Goal: Task Accomplishment & Management: Use online tool/utility

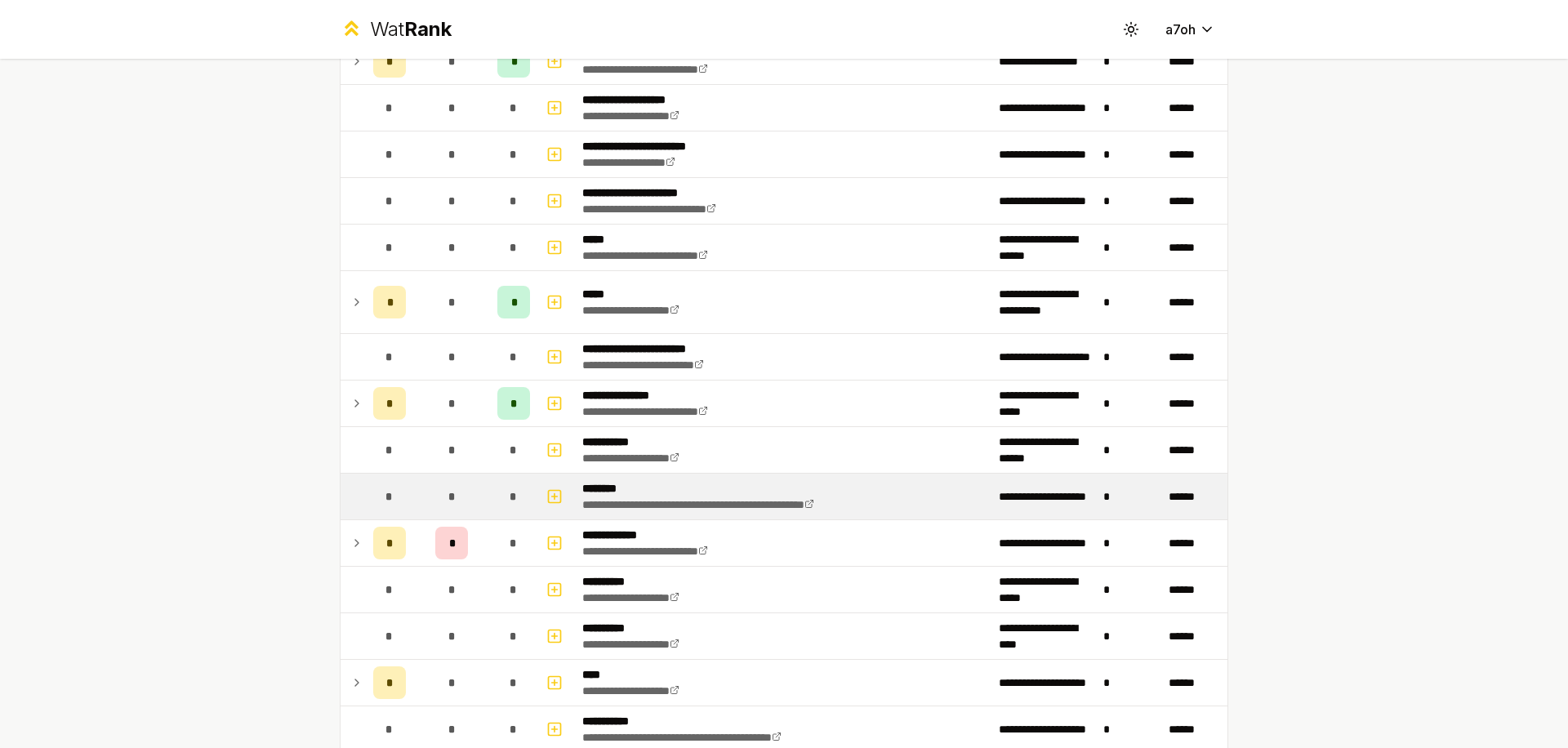
scroll to position [938, 0]
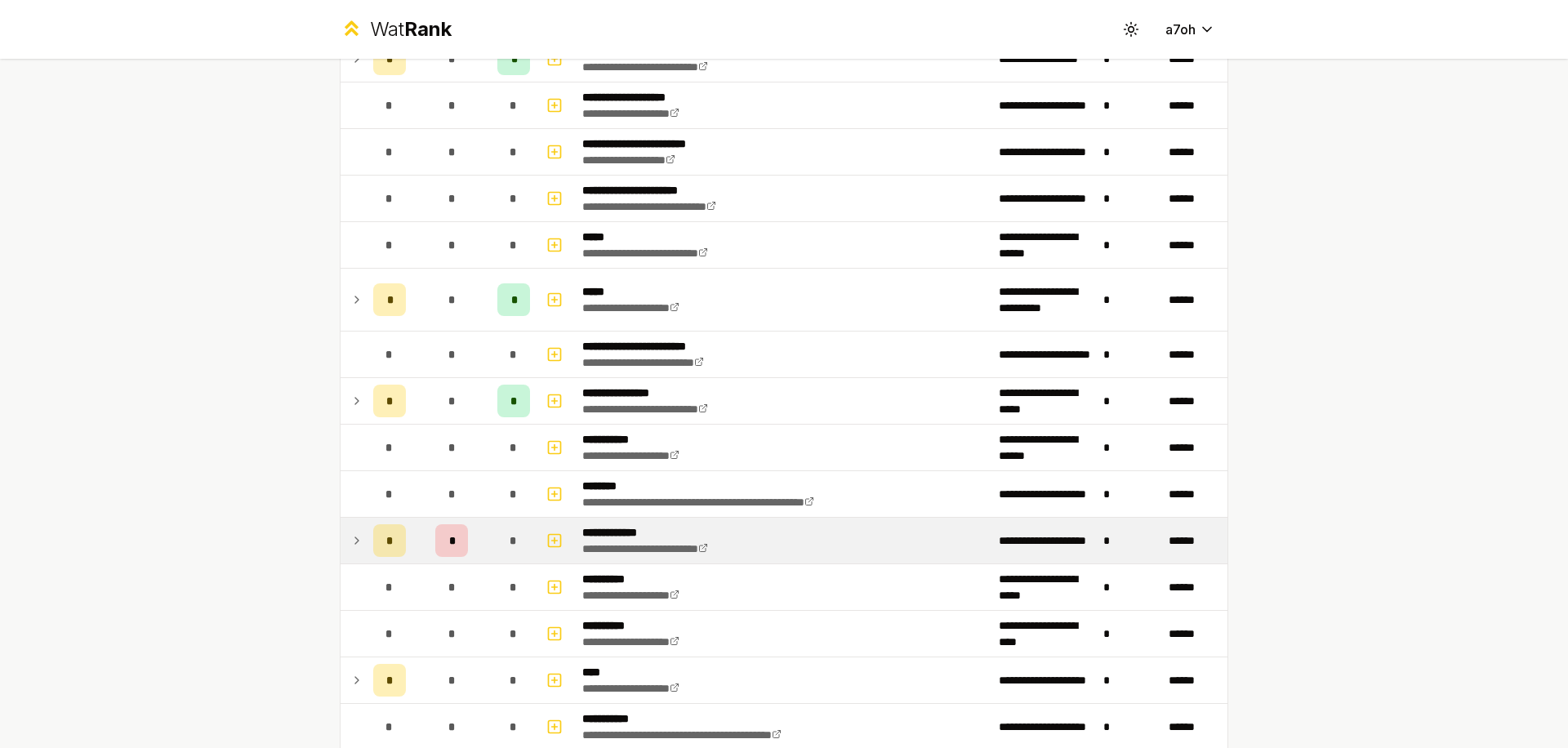
click at [352, 526] on td at bounding box center [353, 540] width 26 height 46
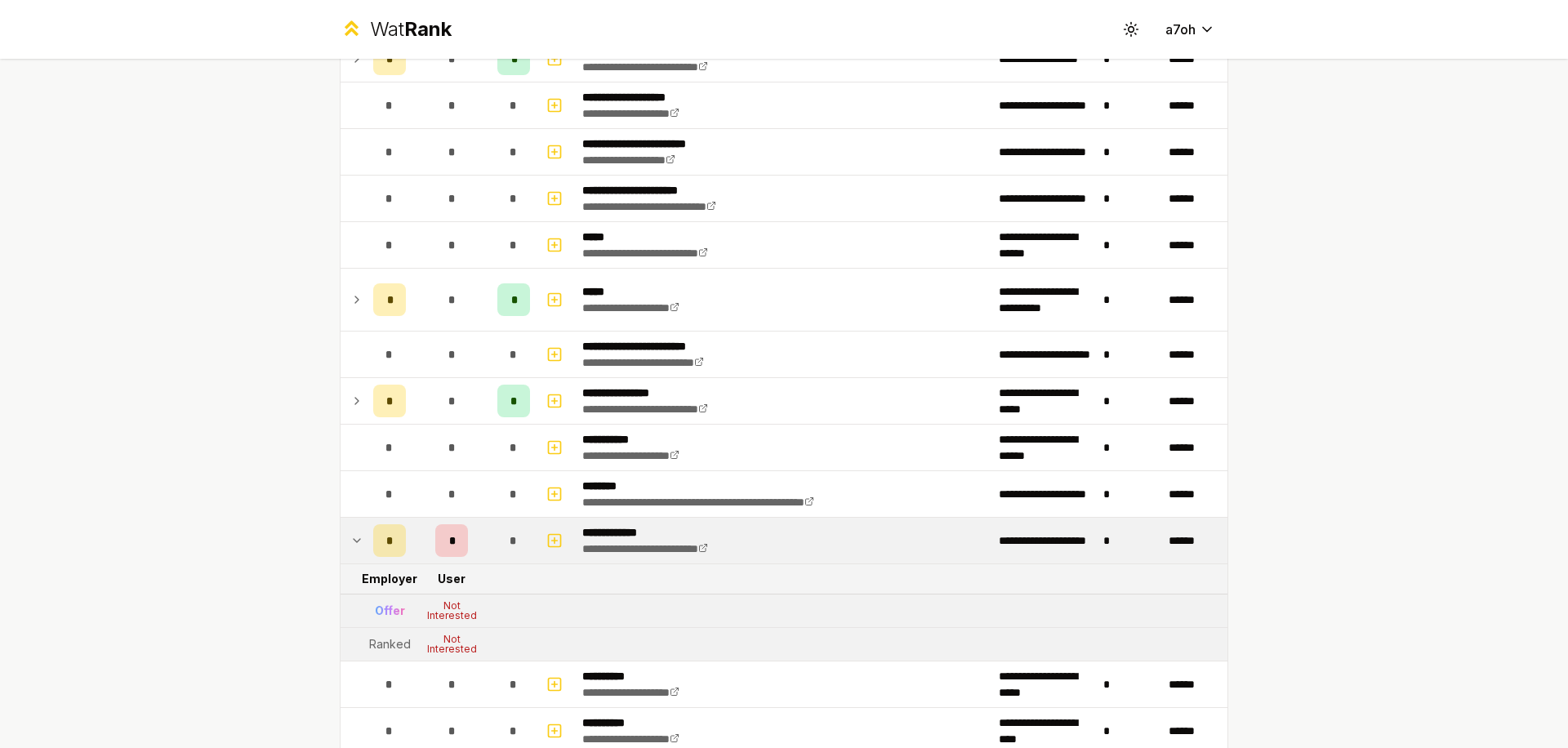
click at [382, 608] on div "Offer" at bounding box center [390, 611] width 30 height 16
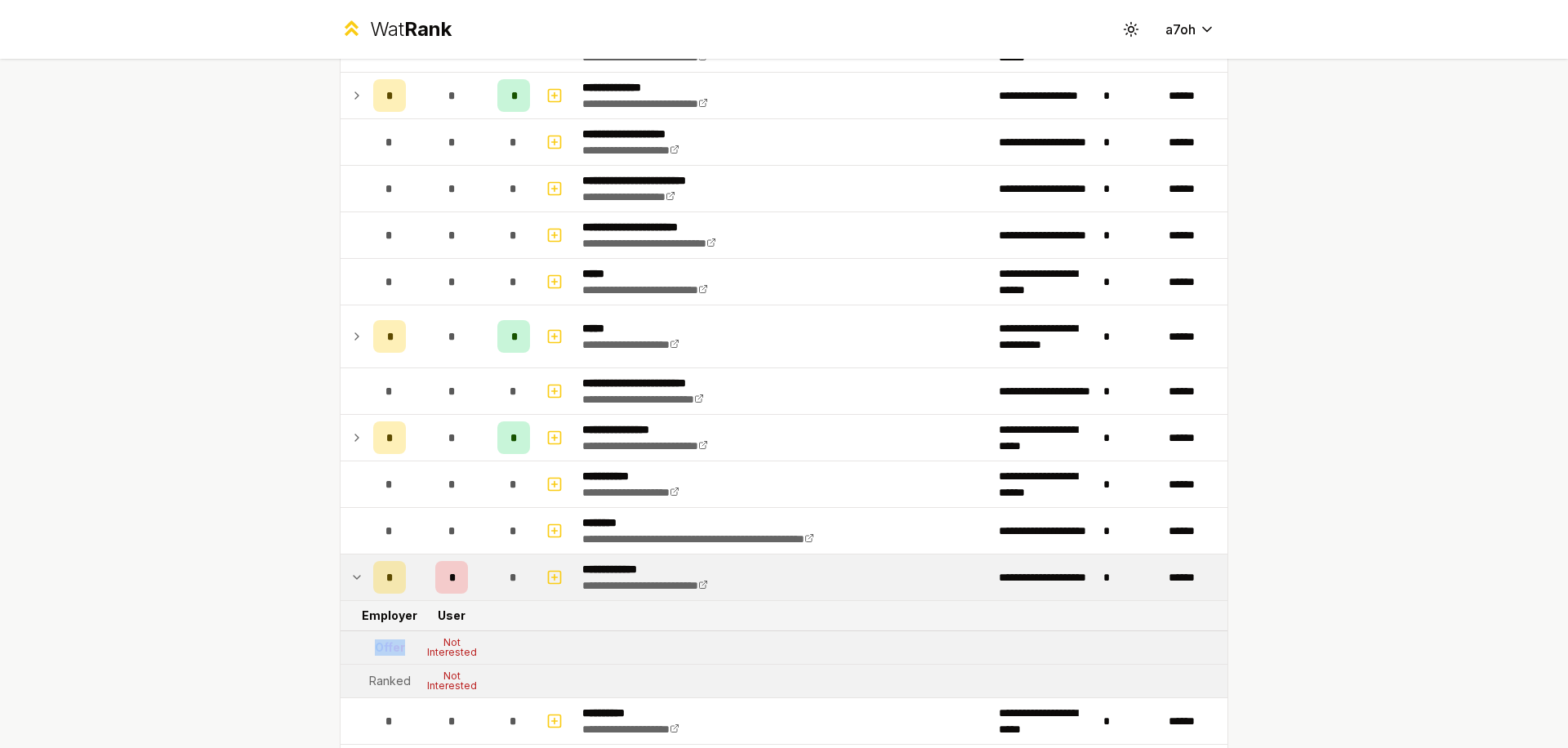
scroll to position [905, 0]
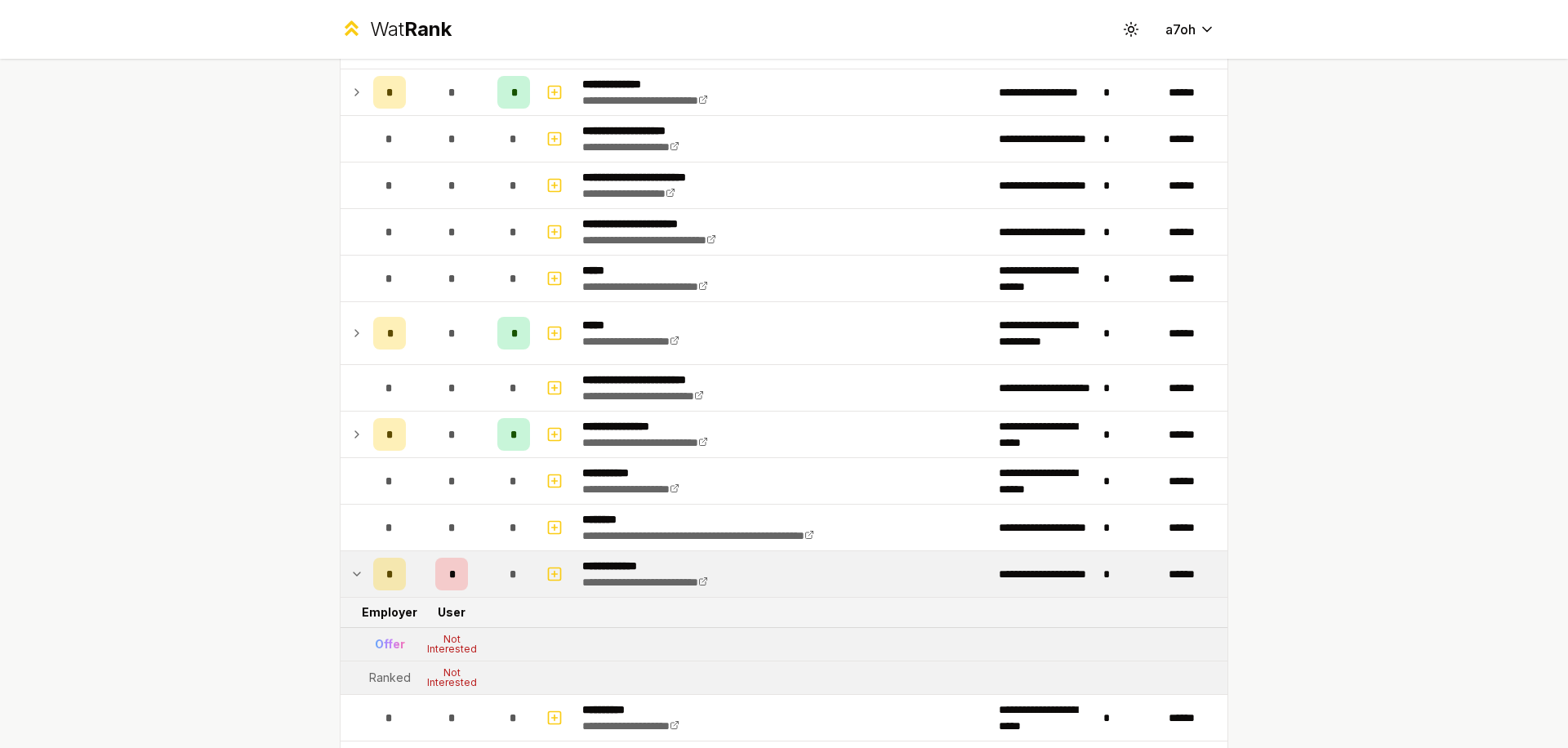
click at [437, 648] on div "Not Interested" at bounding box center [451, 644] width 65 height 20
drag, startPoint x: 437, startPoint y: 648, endPoint x: 461, endPoint y: 693, distance: 51.0
click at [437, 649] on div "Not Interested" at bounding box center [451, 644] width 65 height 20
click at [448, 675] on div "Not Interested" at bounding box center [451, 678] width 65 height 20
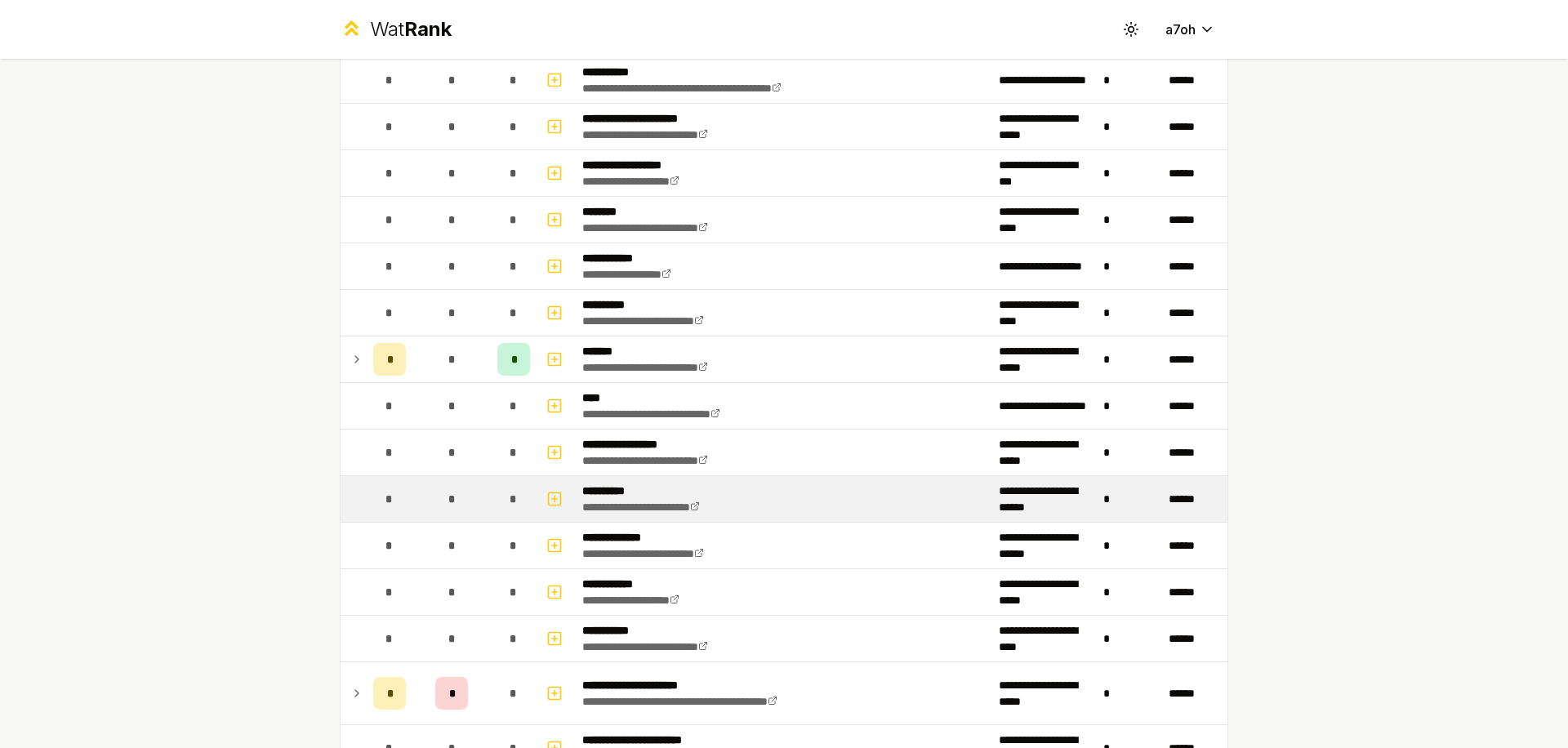
scroll to position [1777, 0]
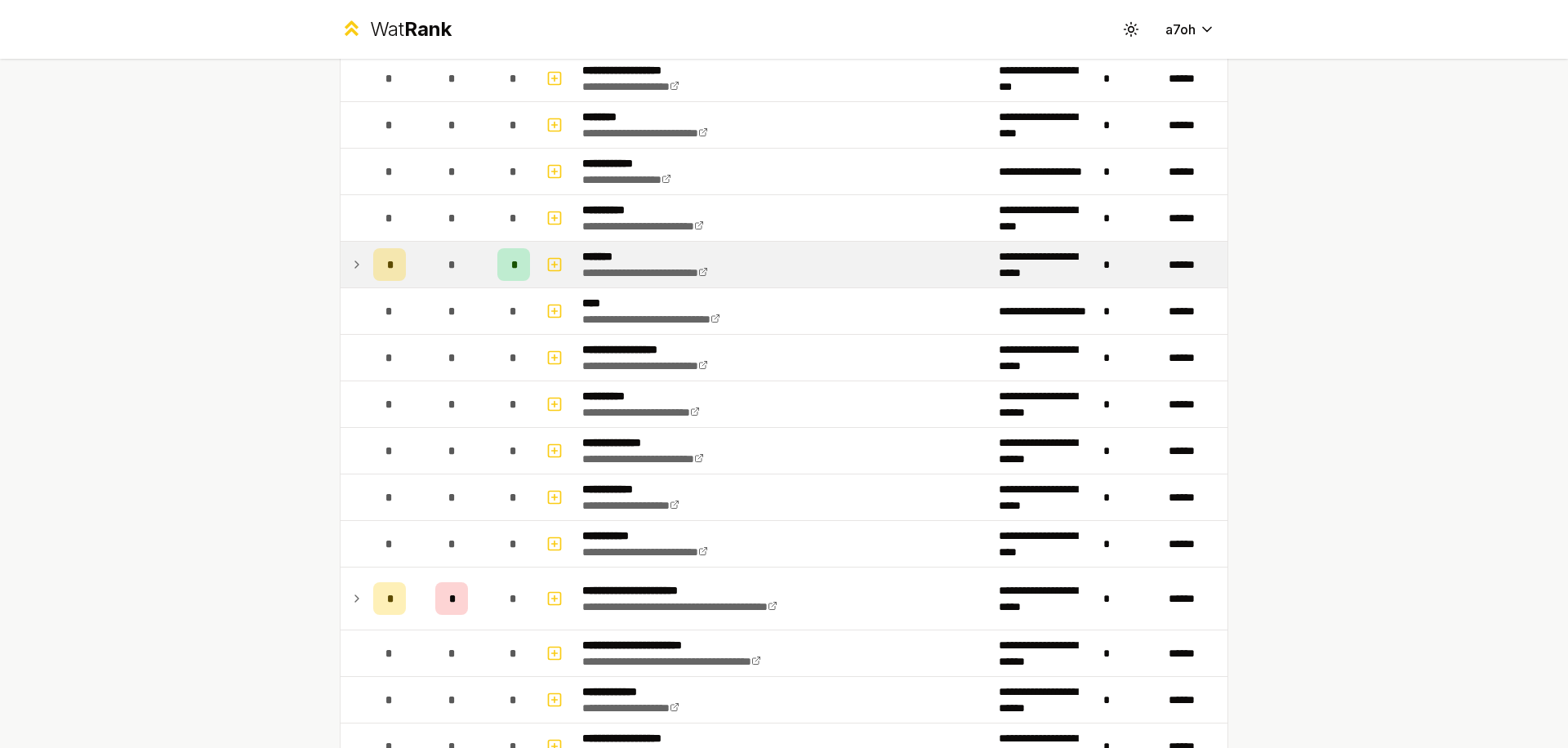
click at [345, 281] on td at bounding box center [353, 264] width 26 height 46
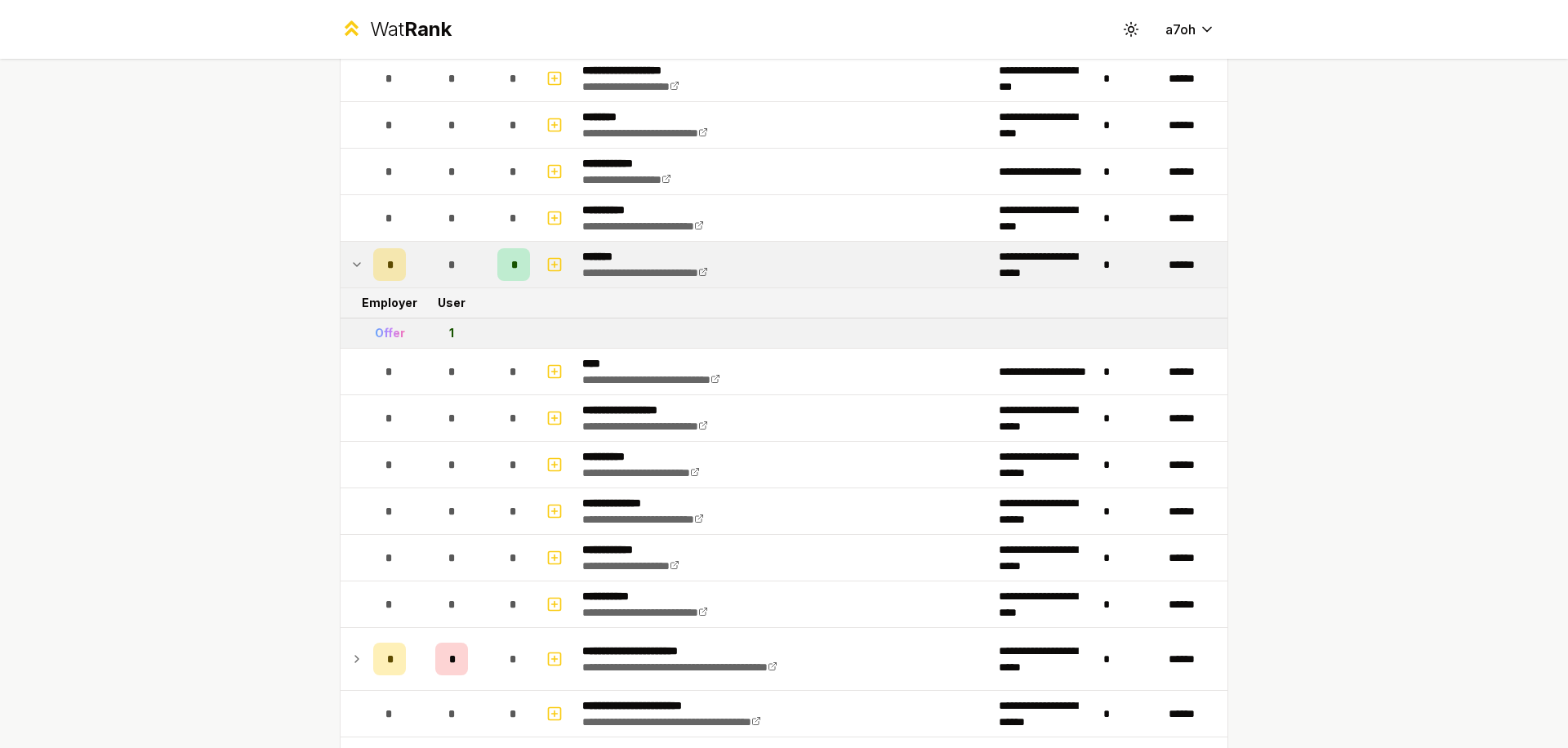
click at [391, 341] on div "Offer" at bounding box center [390, 333] width 30 height 16
click at [391, 337] on div "Offer" at bounding box center [390, 333] width 30 height 16
click at [435, 334] on td "1" at bounding box center [452, 333] width 79 height 30
click at [438, 333] on td "1" at bounding box center [452, 333] width 79 height 30
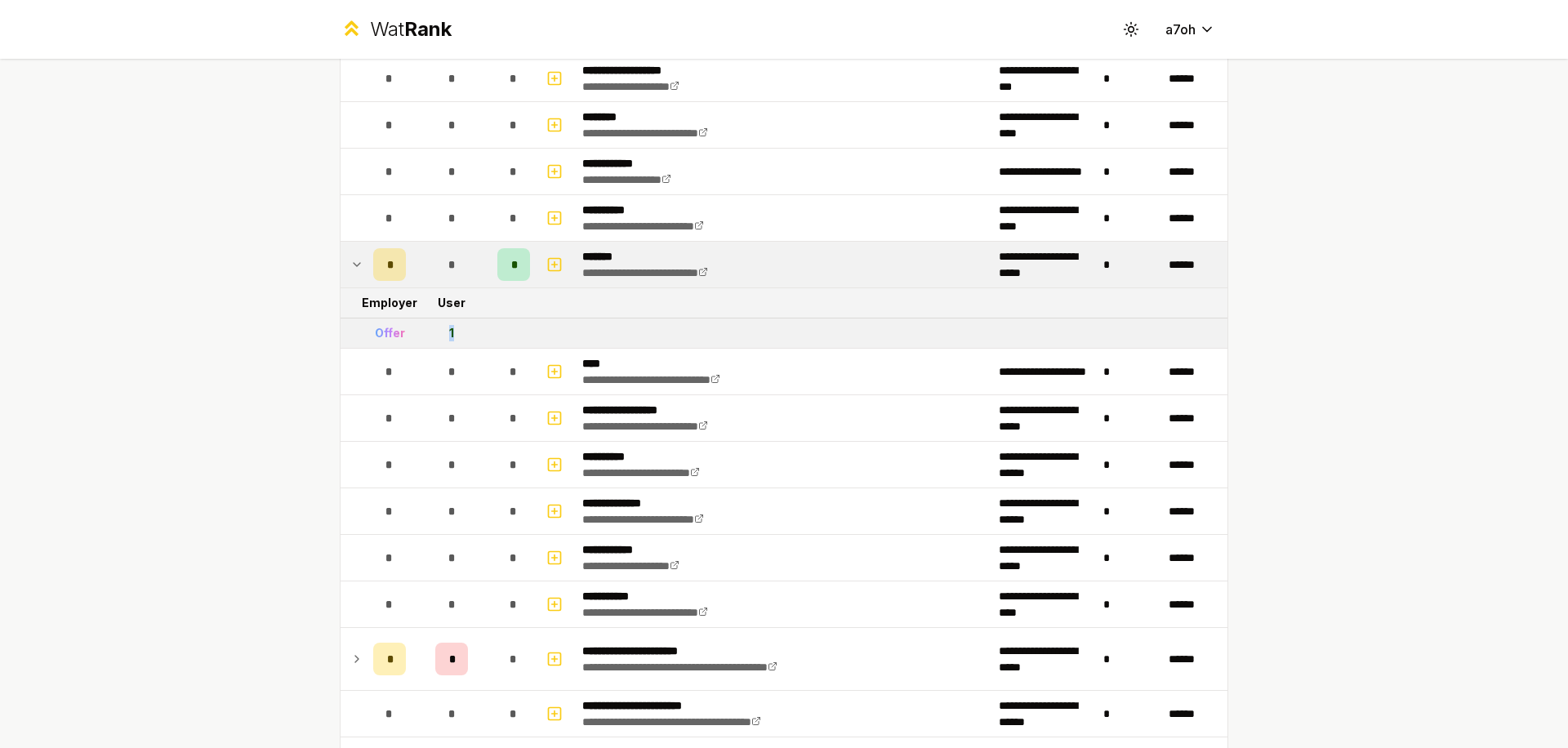
click at [438, 333] on td "1" at bounding box center [452, 333] width 79 height 30
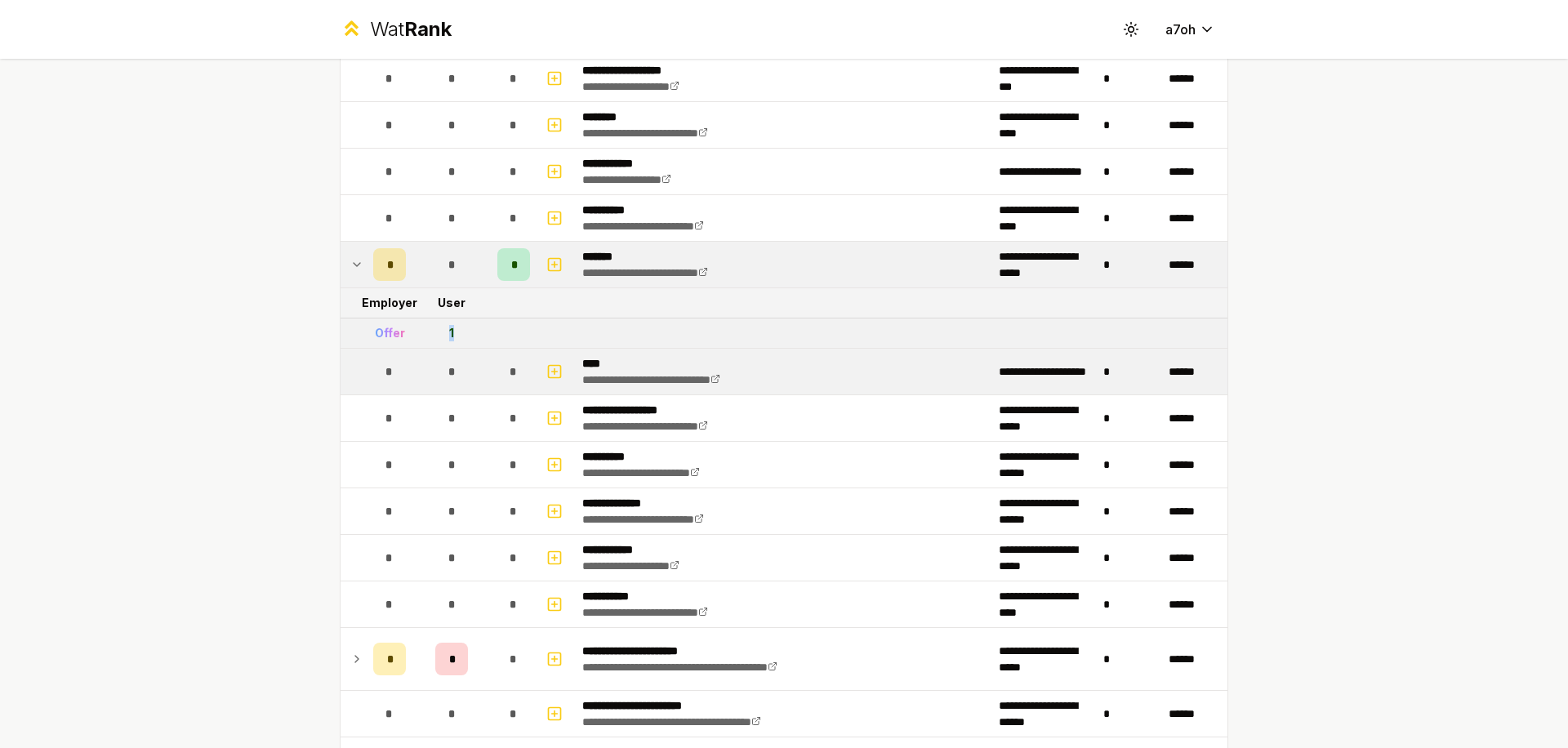
drag, startPoint x: 438, startPoint y: 333, endPoint x: 427, endPoint y: 353, distance: 22.8
click at [436, 336] on td "1" at bounding box center [452, 333] width 79 height 30
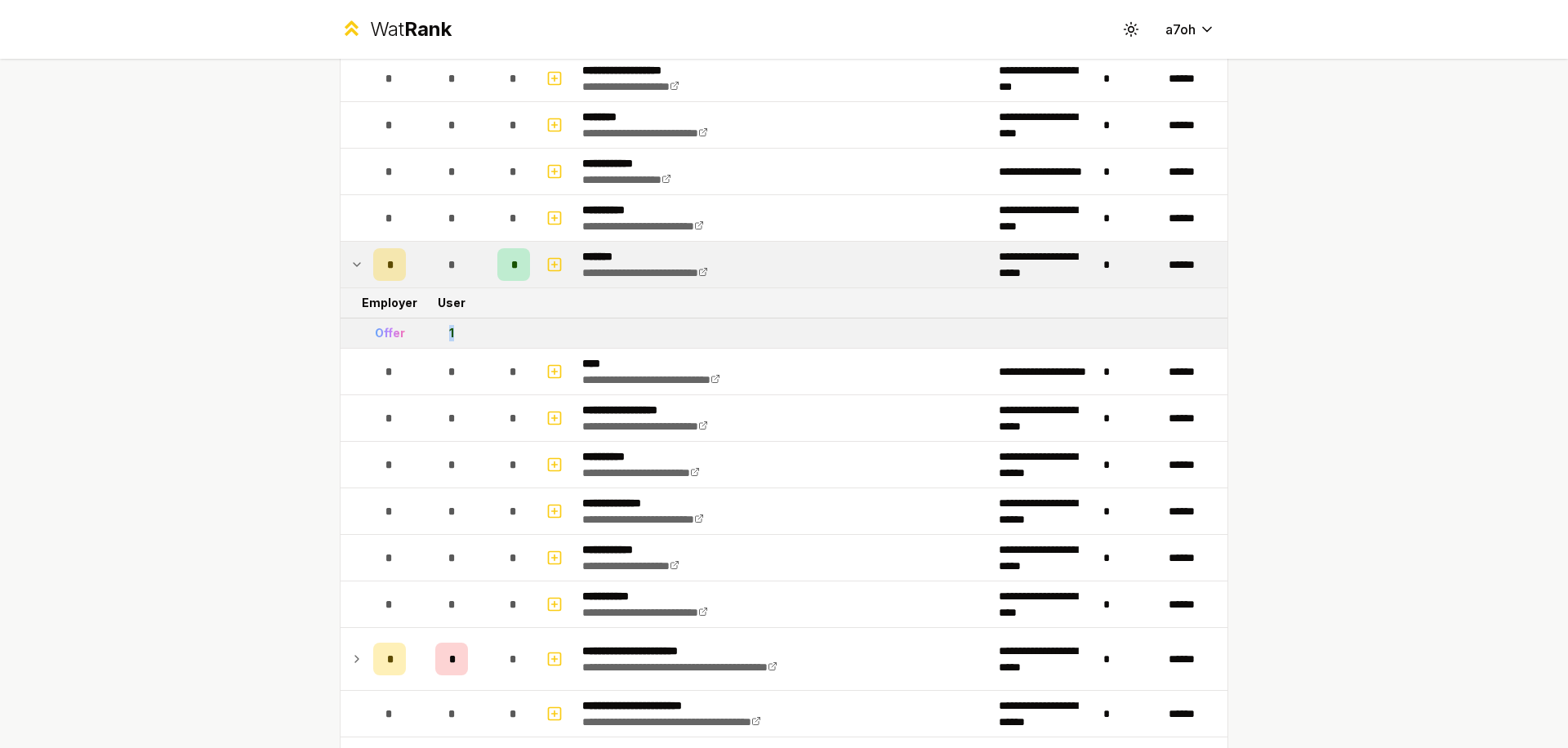
click at [439, 337] on td "1" at bounding box center [452, 333] width 79 height 30
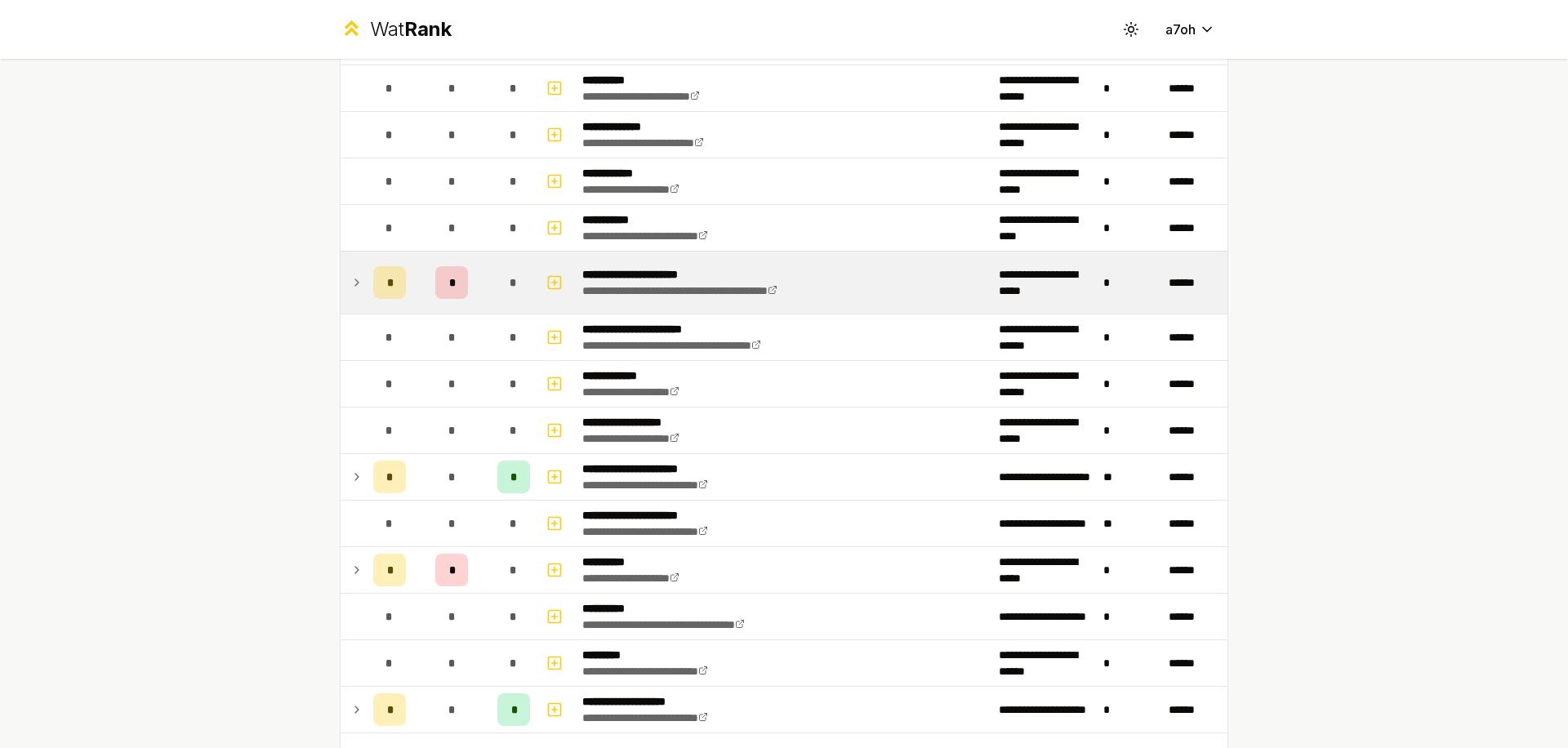
scroll to position [2396, 0]
